Goal: Information Seeking & Learning: Find specific fact

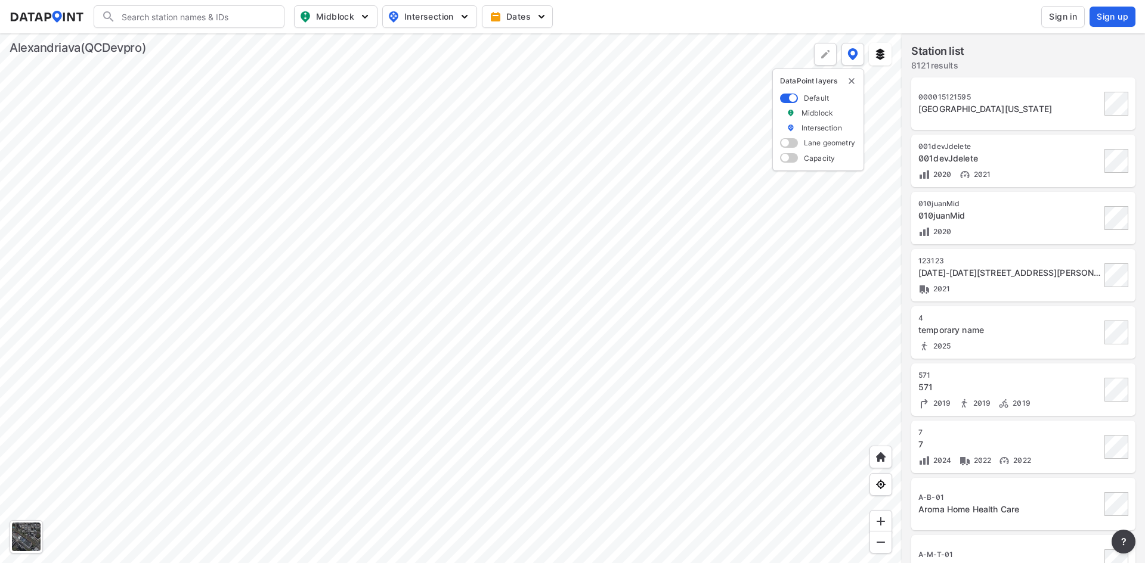
click at [1068, 18] on span "Sign in" at bounding box center [1063, 17] width 28 height 12
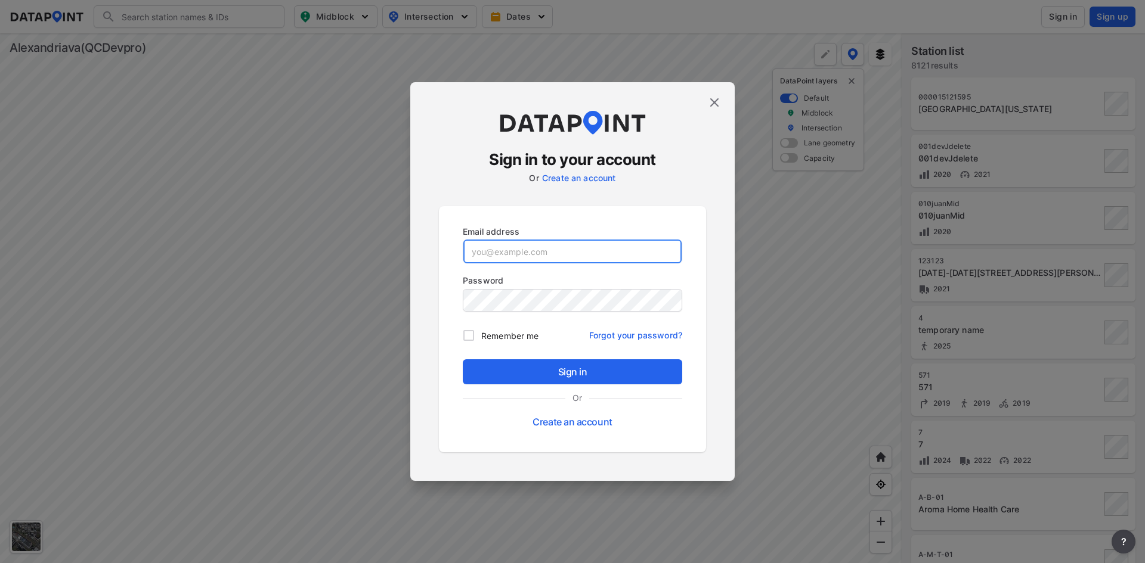
click at [566, 249] on input "email" at bounding box center [572, 252] width 218 height 24
paste input "[EMAIL_ADDRESS][DOMAIN_NAME]"
type input "[EMAIL_ADDRESS][DOMAIN_NAME]"
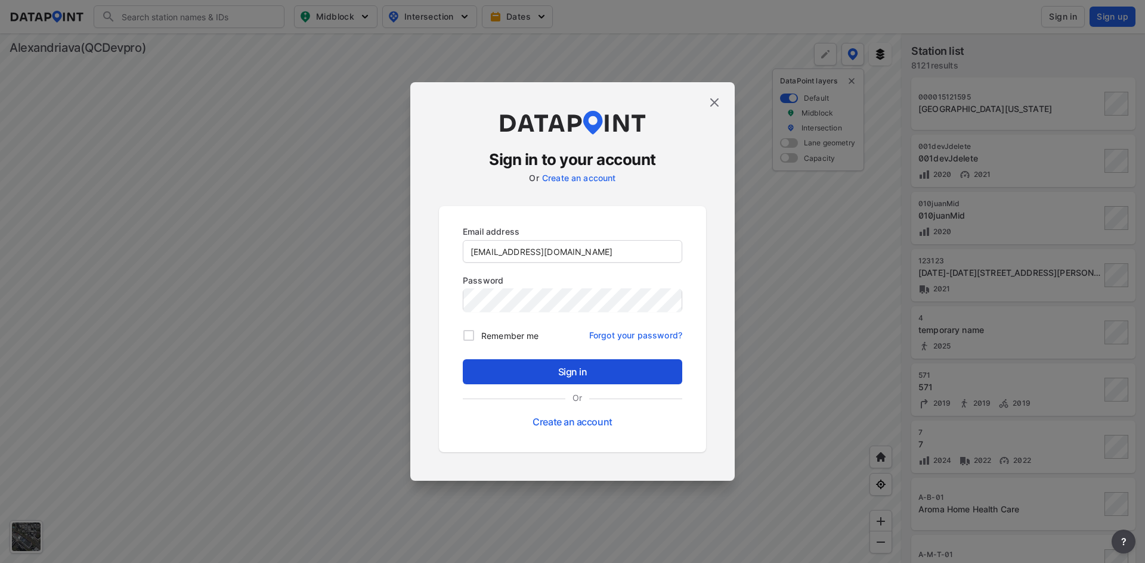
click at [577, 368] on span "Sign in" at bounding box center [572, 372] width 200 height 14
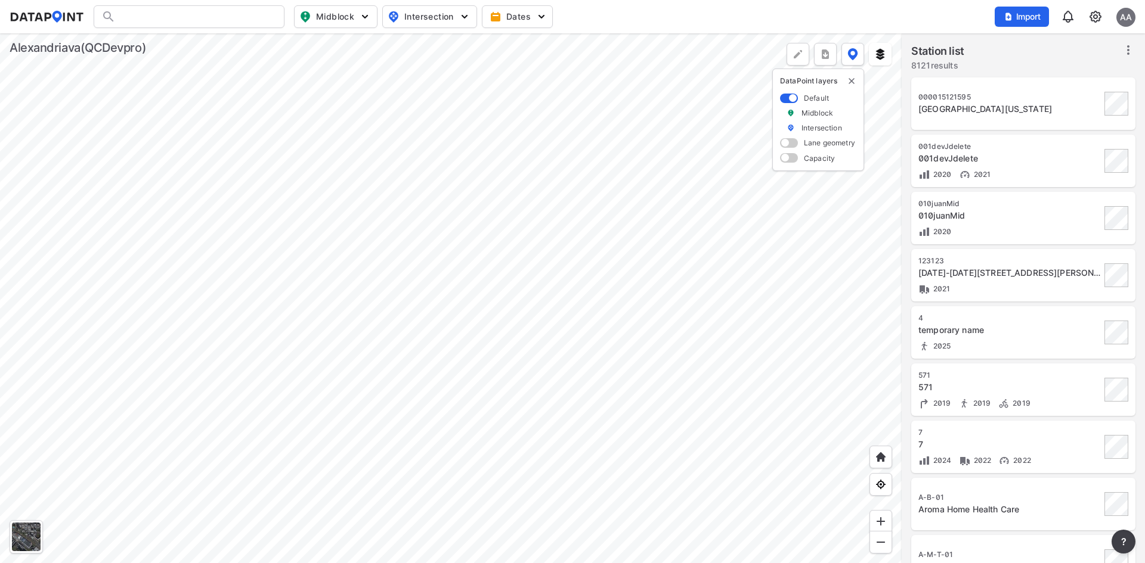
click at [957, 15] on div "Midblock Intersection Dates Import AA" at bounding box center [572, 16] width 1125 height 23
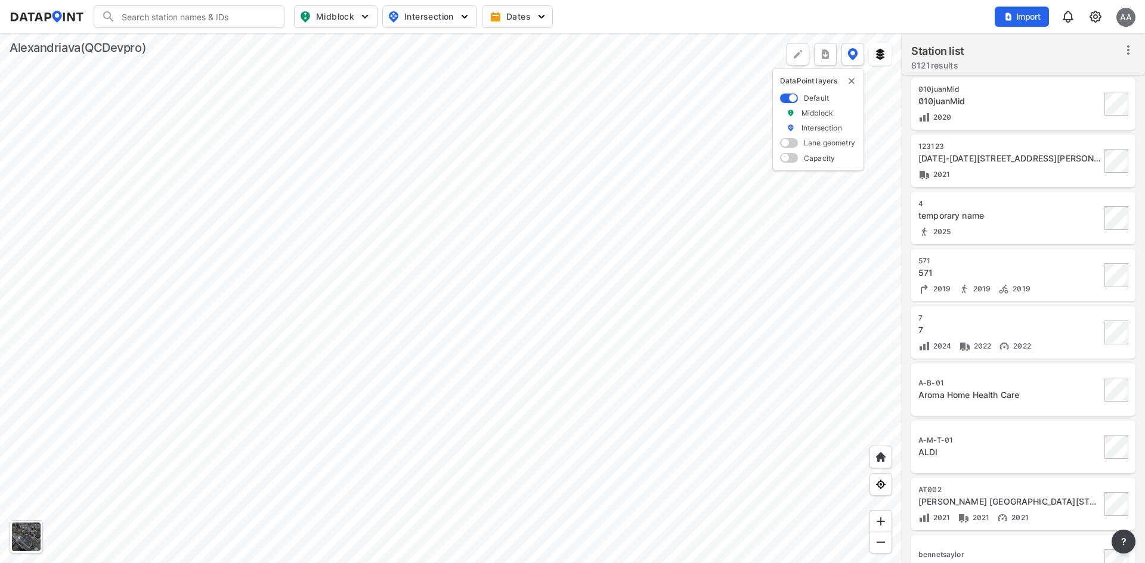
scroll to position [119, 0]
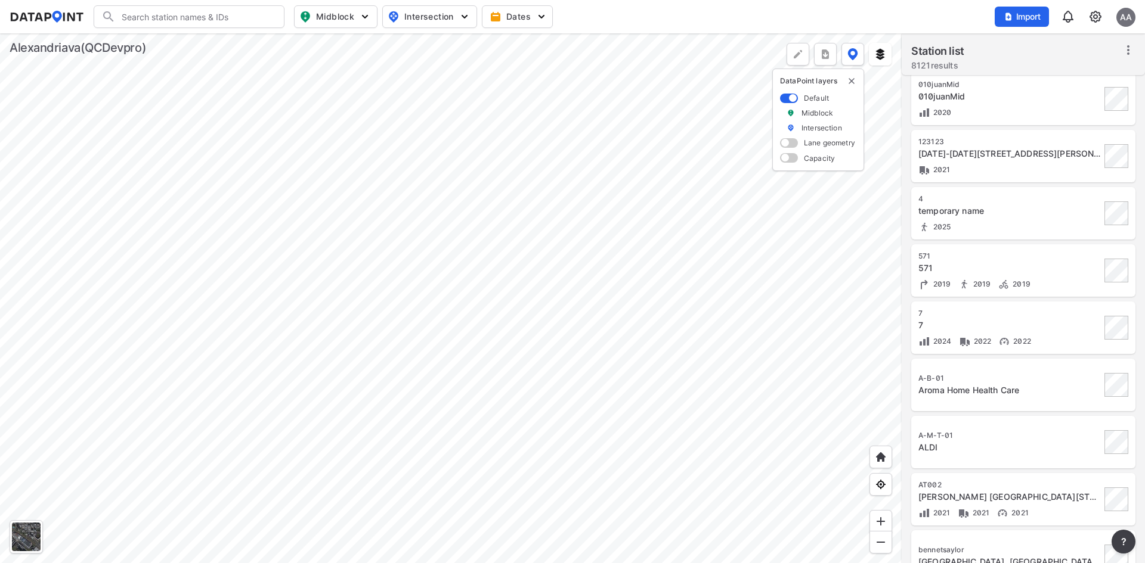
click at [252, 15] on input "Search" at bounding box center [196, 16] width 161 height 19
click at [228, 66] on li "( boyn e-001) n-[GEOGRAPHIC_DATA]-sttaney-[GEOGRAPHIC_DATA]" at bounding box center [189, 68] width 191 height 33
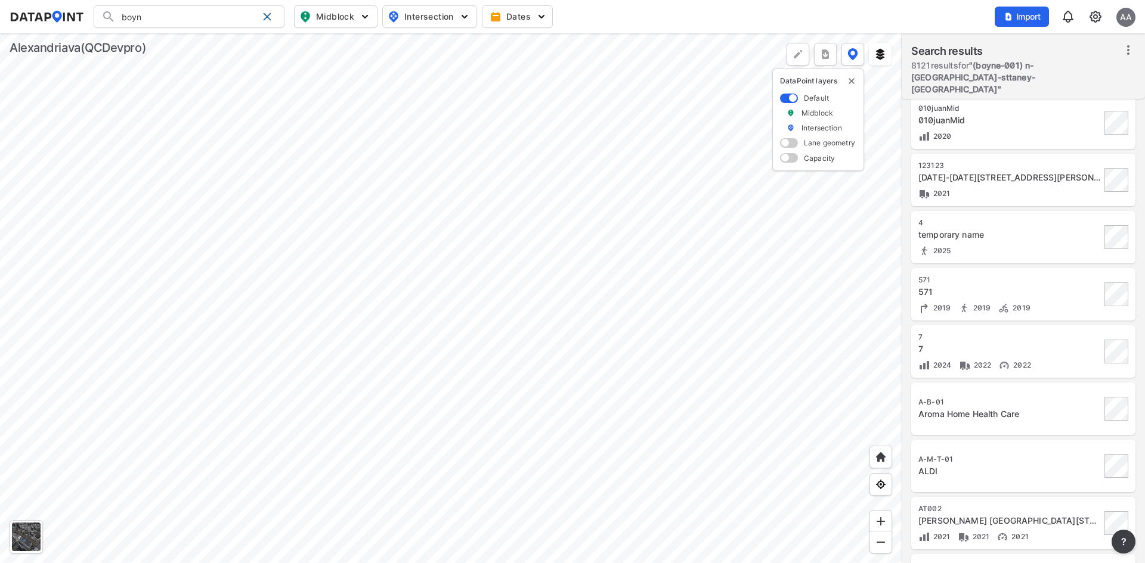
type input "(boyne-001) n-[GEOGRAPHIC_DATA]-sttaney-[GEOGRAPHIC_DATA]"
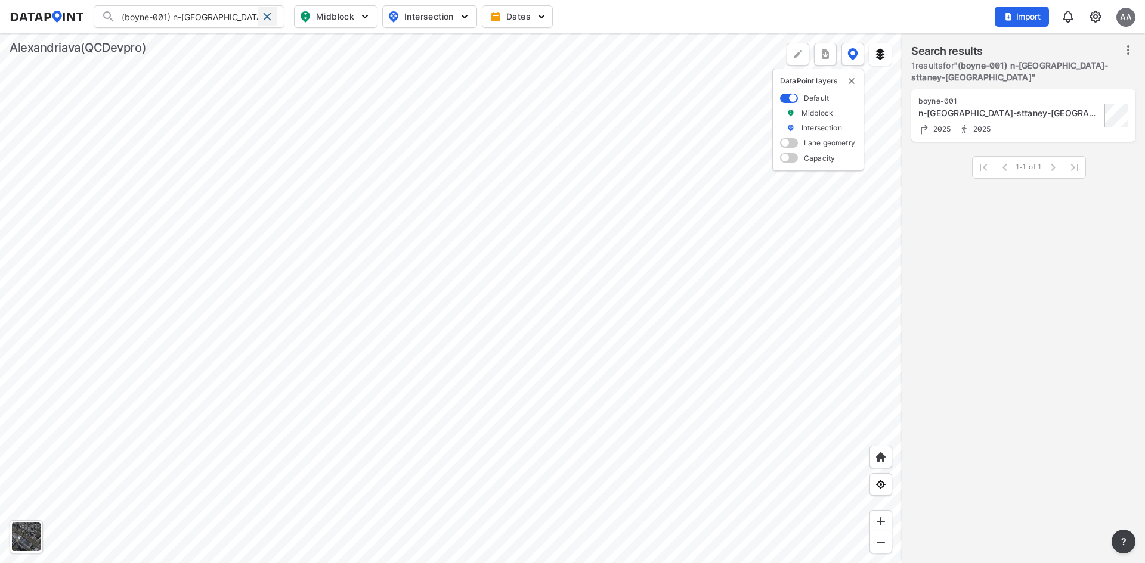
click at [268, 15] on span at bounding box center [267, 17] width 10 height 10
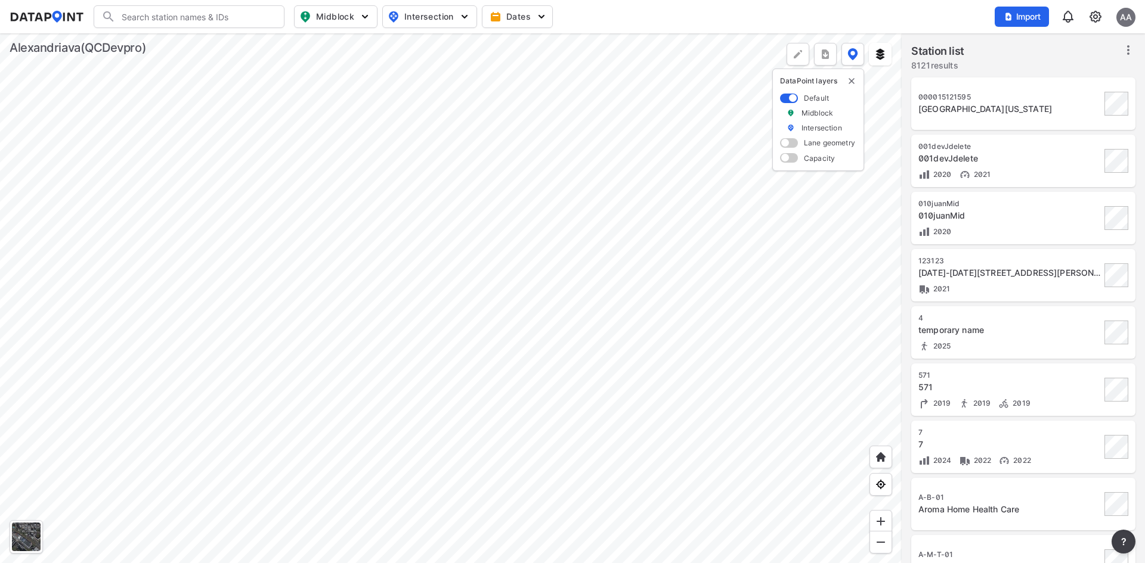
click at [1093, 15] on img at bounding box center [1095, 17] width 14 height 14
click at [1061, 49] on link "Data management" at bounding box center [1044, 46] width 103 height 12
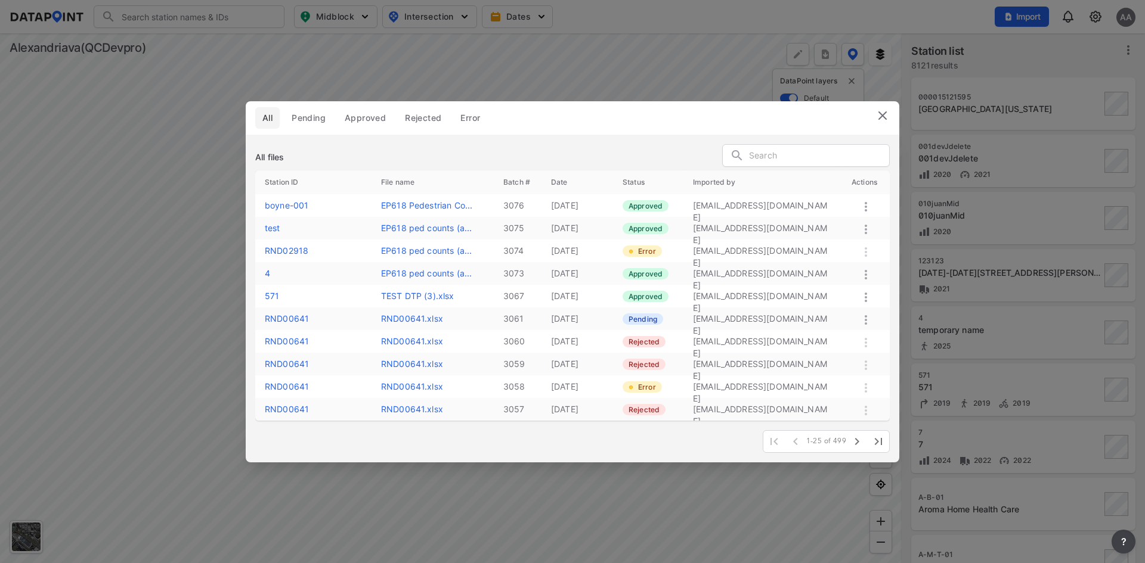
click at [882, 118] on img at bounding box center [882, 115] width 14 height 14
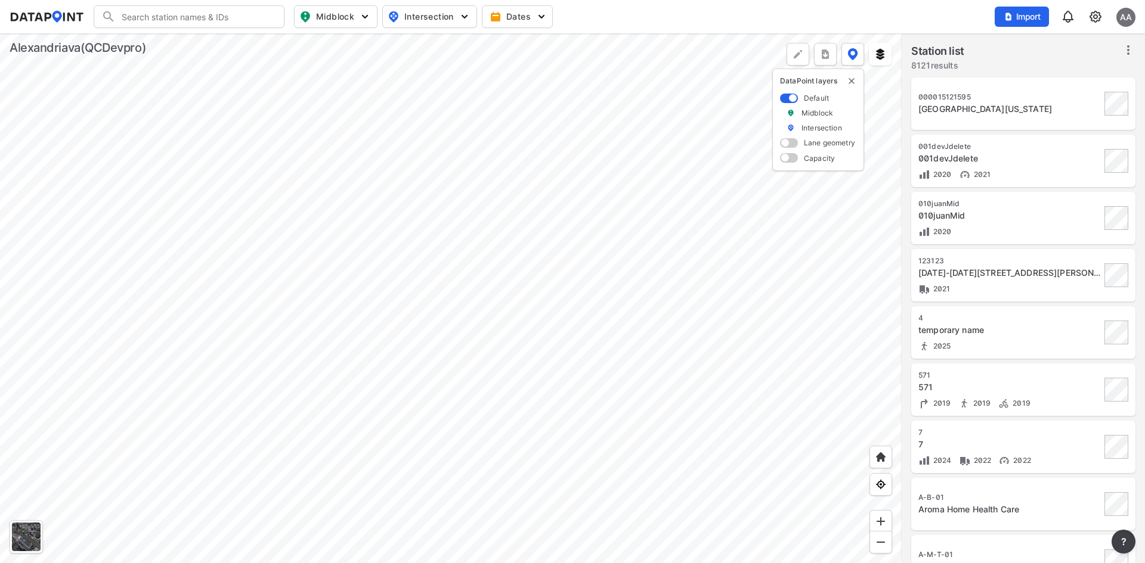
click at [254, 18] on input "Search" at bounding box center [196, 16] width 161 height 19
click at [241, 60] on li "( boyne -001) n-[GEOGRAPHIC_DATA]-sttaney-[GEOGRAPHIC_DATA]" at bounding box center [189, 68] width 191 height 33
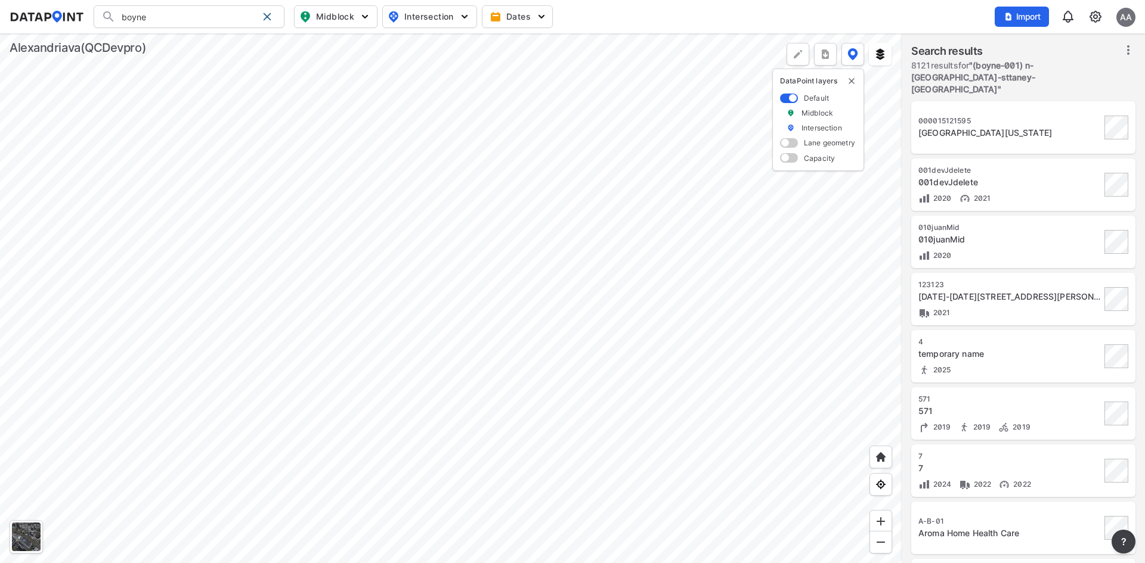
type input "(boyne-001) n-[GEOGRAPHIC_DATA]-sttaney-[GEOGRAPHIC_DATA]"
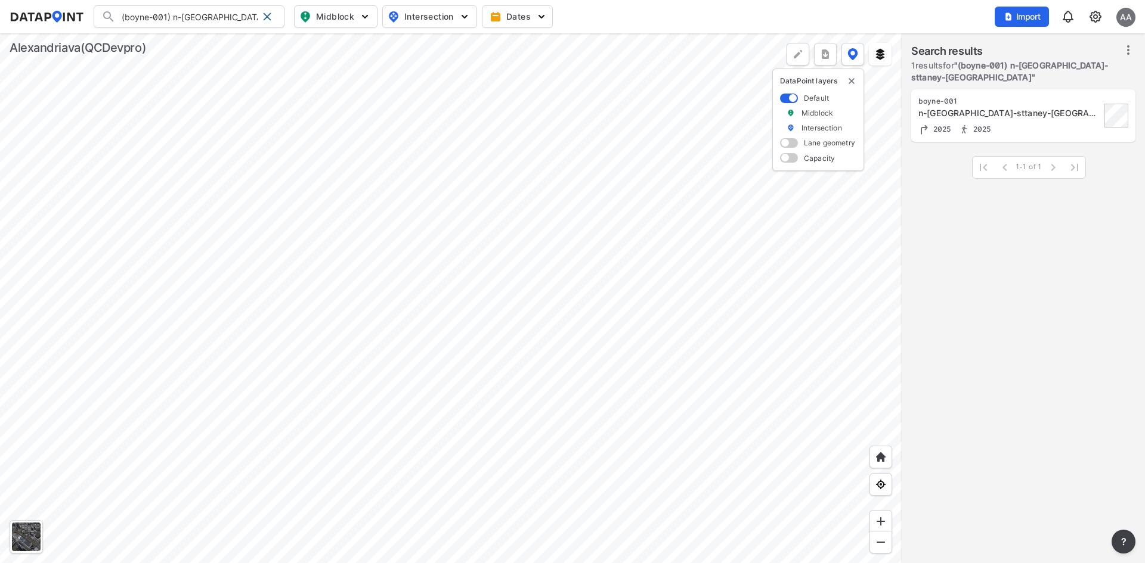
click at [1026, 107] on div "n-[GEOGRAPHIC_DATA]-sttaney-[GEOGRAPHIC_DATA]" at bounding box center [1009, 113] width 182 height 12
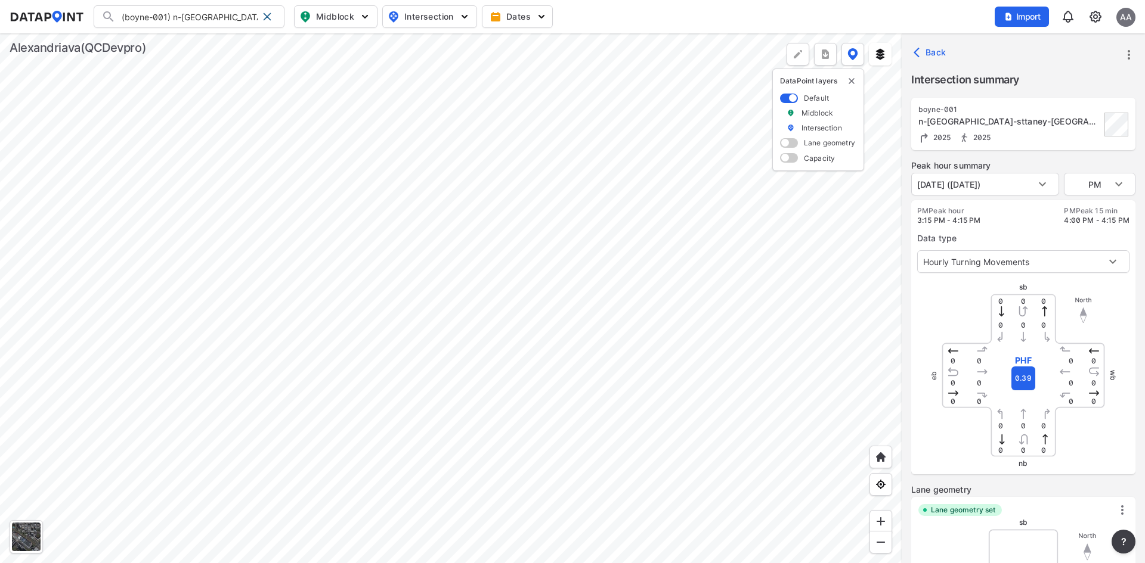
type input "2601"
click at [1125, 52] on icon "more" at bounding box center [1128, 55] width 14 height 14
click at [1009, 60] on div at bounding box center [572, 281] width 1145 height 563
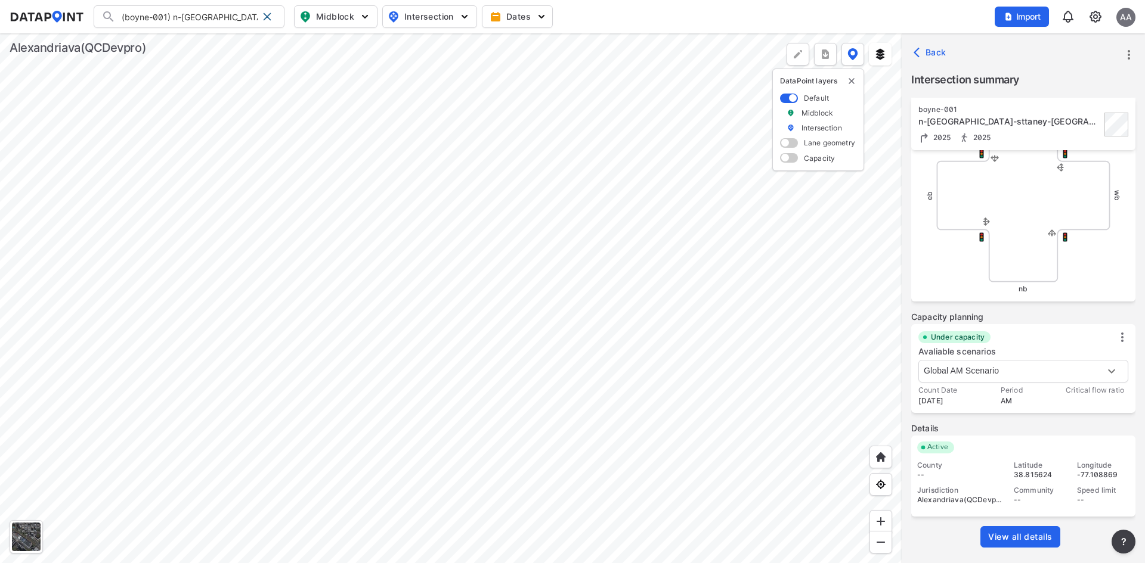
click at [1031, 541] on span "View all details" at bounding box center [1020, 537] width 64 height 12
